Goal: Transaction & Acquisition: Subscribe to service/newsletter

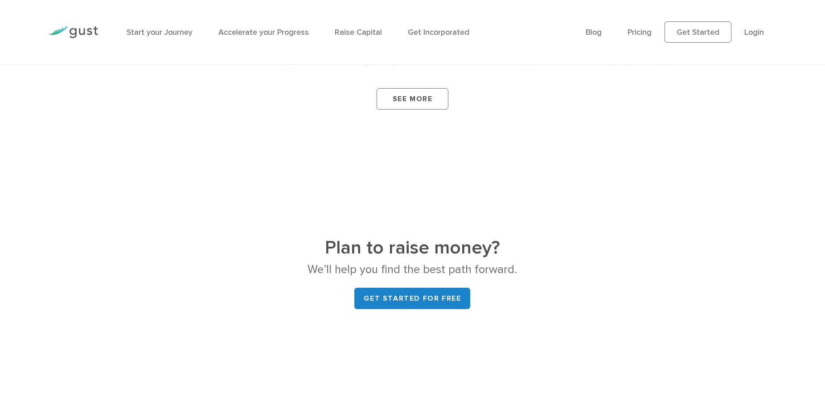
scroll to position [3310, 0]
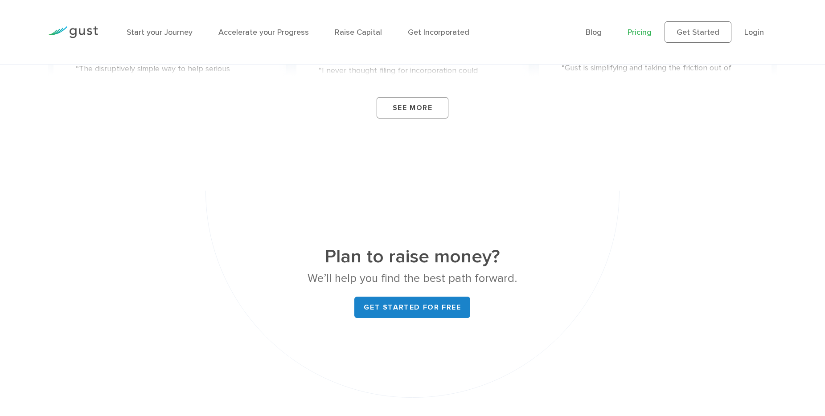
click at [641, 37] on link "Pricing" at bounding box center [639, 32] width 24 height 9
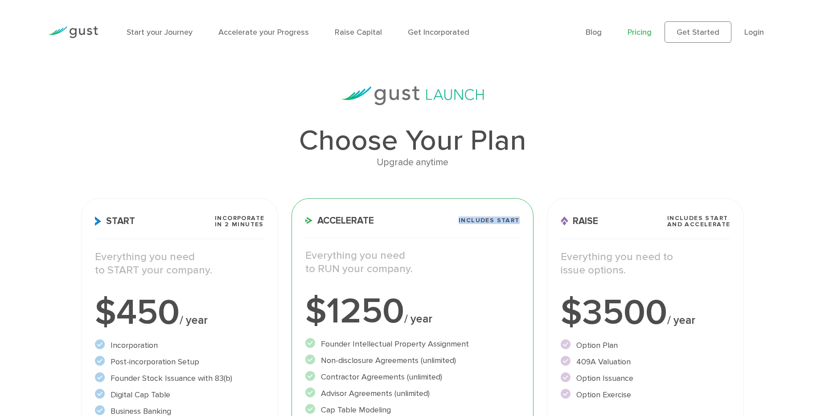
drag, startPoint x: 493, startPoint y: 180, endPoint x: 517, endPoint y: 219, distance: 46.6
click at [517, 219] on div "Choose Your Plan Upgrade anytime Start Incorporate in 2 Minutes Everything you …" at bounding box center [412, 338] width 676 height 504
click at [564, 164] on div "Upgrade anytime" at bounding box center [412, 162] width 663 height 15
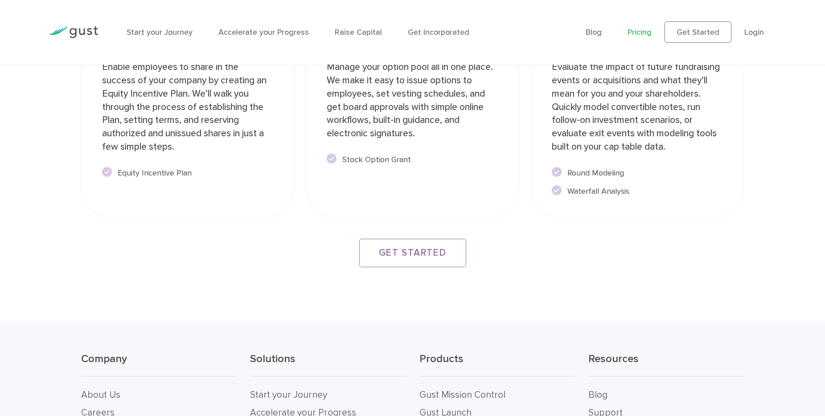
scroll to position [1756, 0]
